Goal: Task Accomplishment & Management: Use online tool/utility

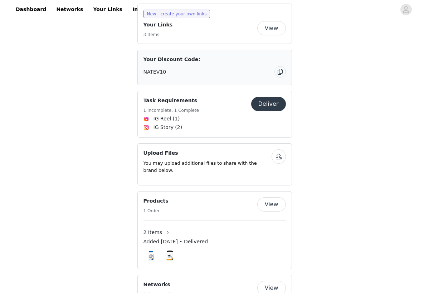
scroll to position [397, 0]
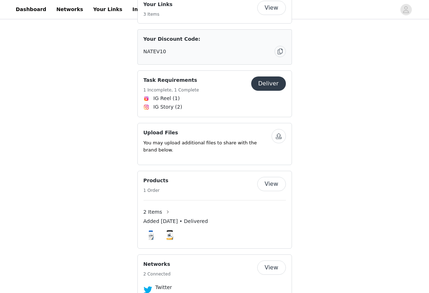
click at [273, 91] on button "Deliver" at bounding box center [268, 83] width 35 height 14
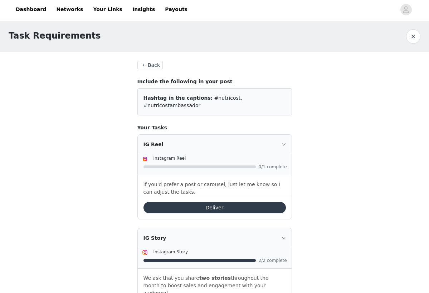
scroll to position [18, 0]
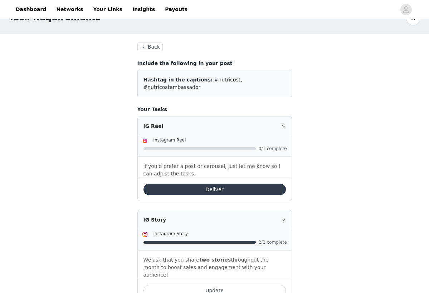
click at [192, 184] on button "Deliver" at bounding box center [214, 189] width 142 height 11
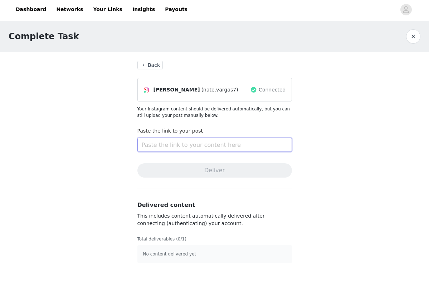
click at [189, 144] on input "text" at bounding box center [214, 145] width 154 height 14
paste input "[URL][DOMAIN_NAME]"
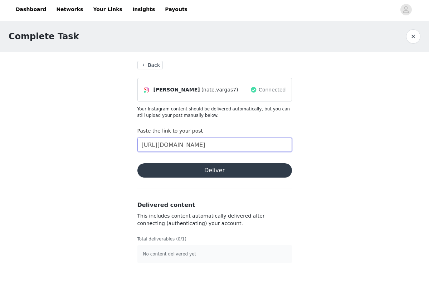
type input "[URL][DOMAIN_NAME]"
click at [193, 168] on button "Deliver" at bounding box center [214, 170] width 154 height 14
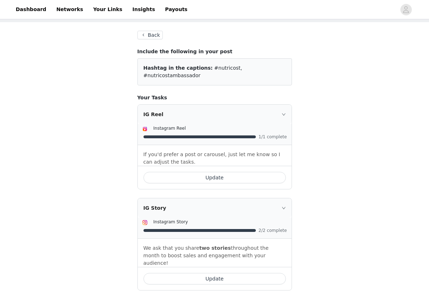
scroll to position [30, 0]
click at [147, 35] on button "Back" at bounding box center [150, 35] width 26 height 9
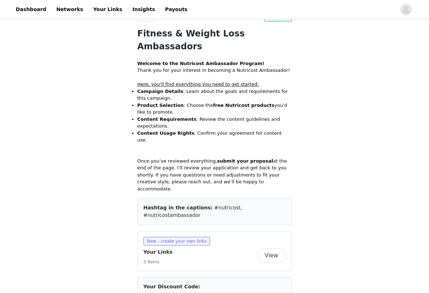
scroll to position [345, 0]
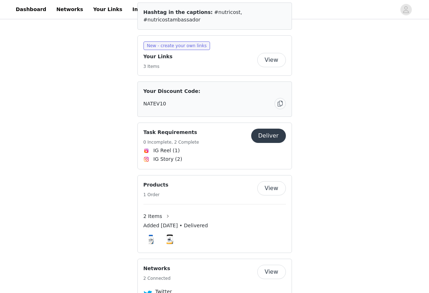
click at [259, 143] on button "Deliver" at bounding box center [268, 136] width 35 height 14
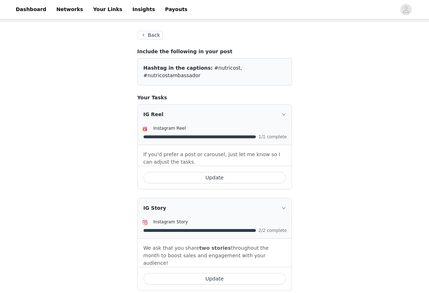
scroll to position [30, 0]
